Goal: Download file/media

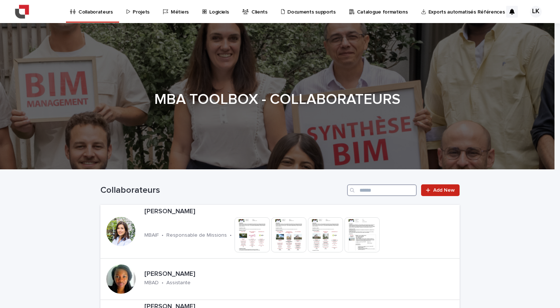
click at [381, 195] on input "Search" at bounding box center [382, 191] width 70 height 12
click at [143, 12] on p "Projets" at bounding box center [141, 7] width 17 height 15
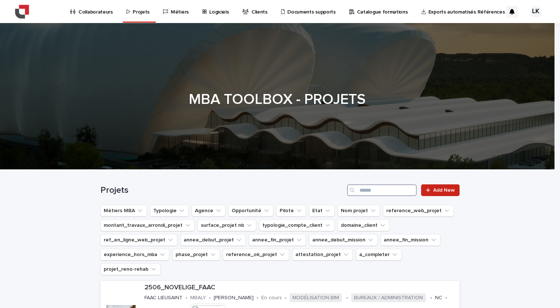
click at [384, 189] on input "Search" at bounding box center [382, 191] width 70 height 12
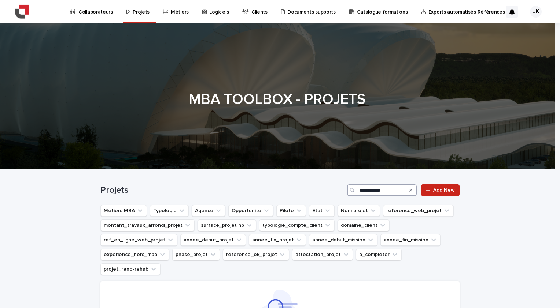
type input "**********"
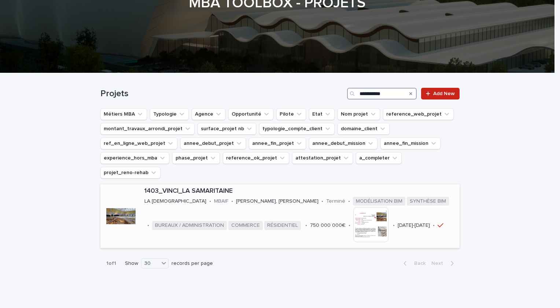
scroll to position [103, 0]
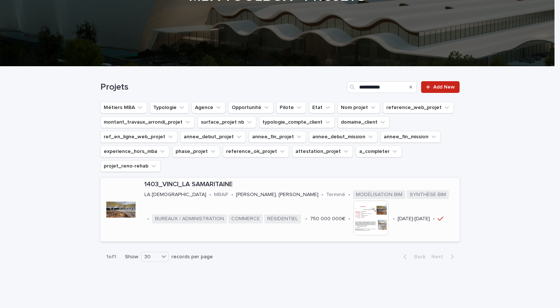
click at [201, 181] on p "1403_VINCI_LA SAMARITAINE" at bounding box center [300, 185] width 312 height 8
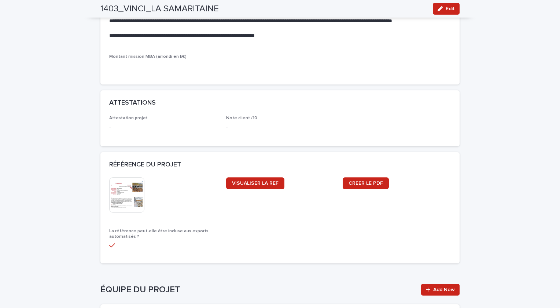
scroll to position [659, 0]
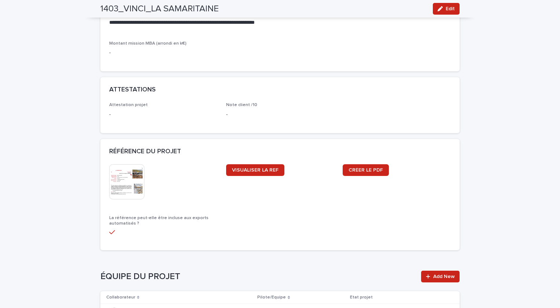
click at [133, 185] on img at bounding box center [126, 181] width 35 height 35
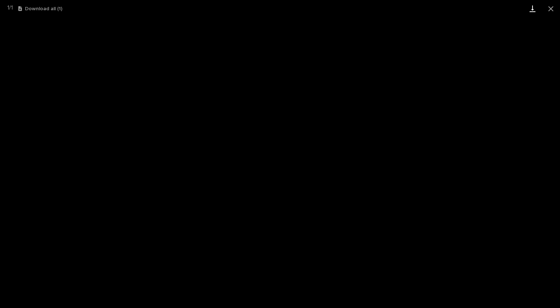
click at [532, 7] on link "Download" at bounding box center [532, 8] width 18 height 17
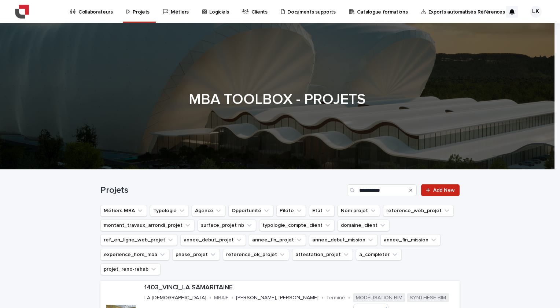
click at [139, 12] on p "Projets" at bounding box center [141, 7] width 17 height 15
click at [386, 195] on input "Search" at bounding box center [382, 191] width 70 height 12
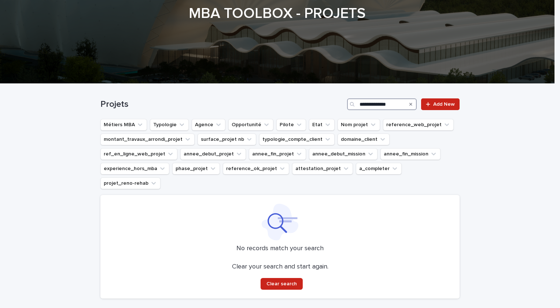
scroll to position [73, 0]
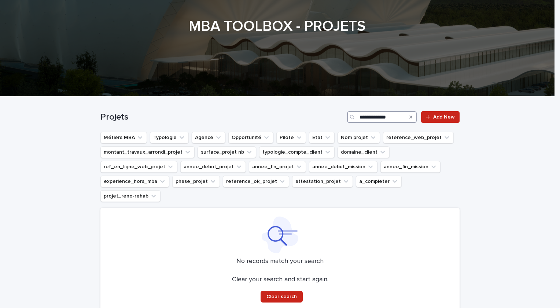
drag, startPoint x: 379, startPoint y: 119, endPoint x: 319, endPoint y: 114, distance: 59.6
click at [319, 114] on div "**********" at bounding box center [279, 117] width 359 height 12
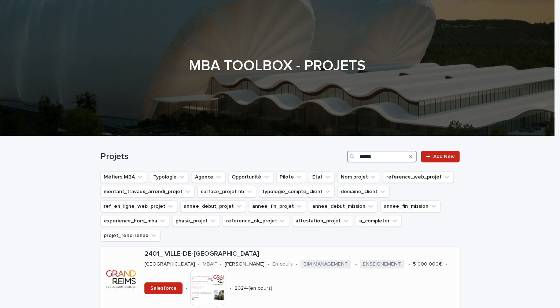
scroll to position [30, 0]
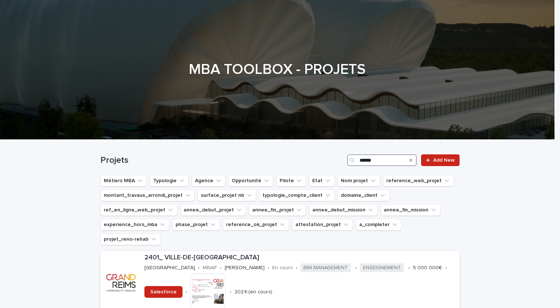
drag, startPoint x: 374, startPoint y: 160, endPoint x: 342, endPoint y: 158, distance: 31.6
click at [343, 158] on div "Projets ***** Add New" at bounding box center [279, 161] width 359 height 12
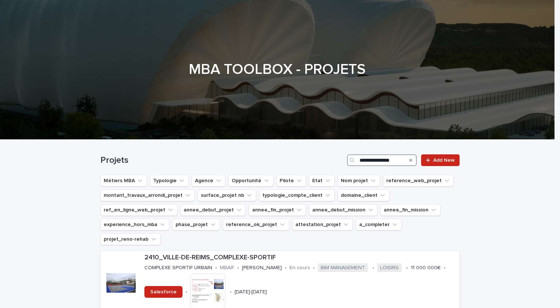
type input "**********"
click at [243, 254] on p "2410_VILLE-DE-REIMS_COMPLEXE-SPORTIF" at bounding box center [300, 258] width 312 height 8
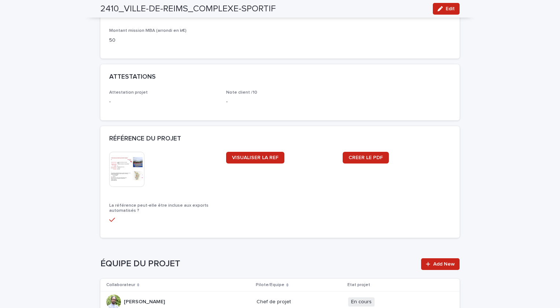
scroll to position [659, 0]
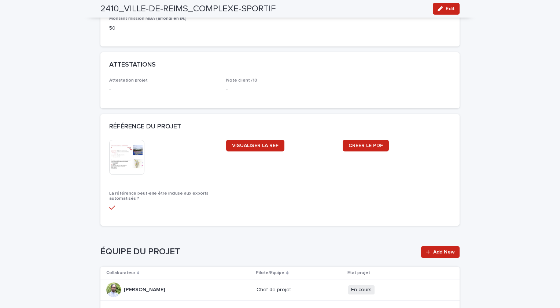
click at [129, 166] on img at bounding box center [126, 157] width 35 height 35
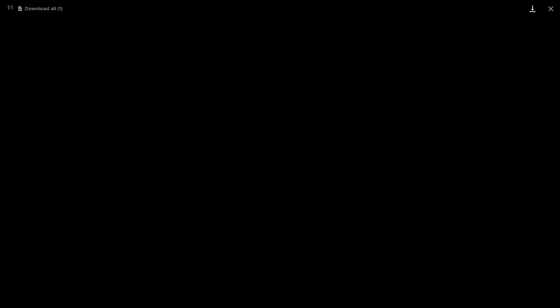
click at [532, 14] on link "Download" at bounding box center [532, 8] width 18 height 17
